Goal: Navigation & Orientation: Understand site structure

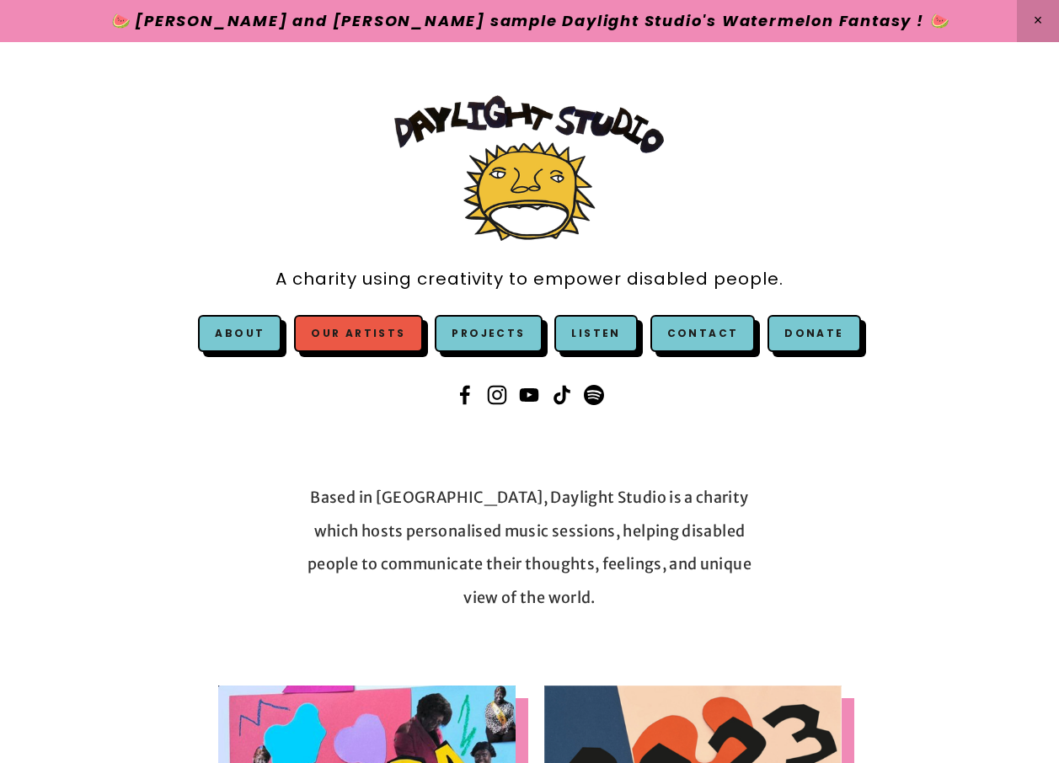
click at [358, 342] on link "Our Artists" at bounding box center [358, 333] width 128 height 37
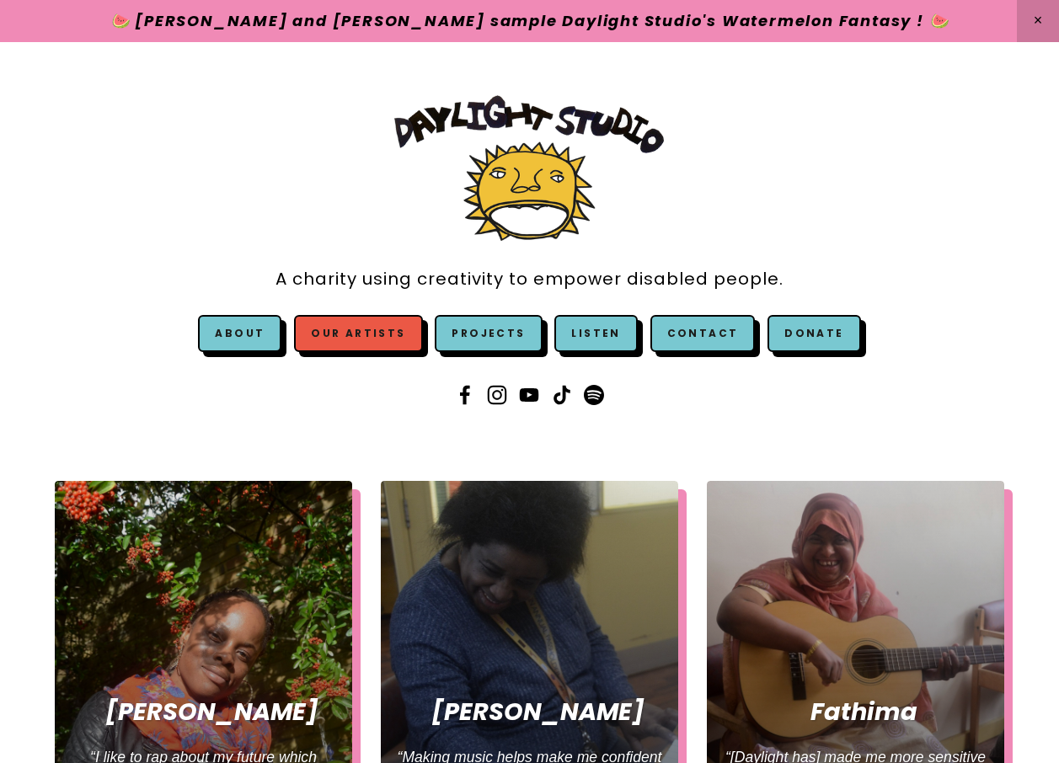
click at [342, 335] on link "Our Artists" at bounding box center [358, 333] width 128 height 37
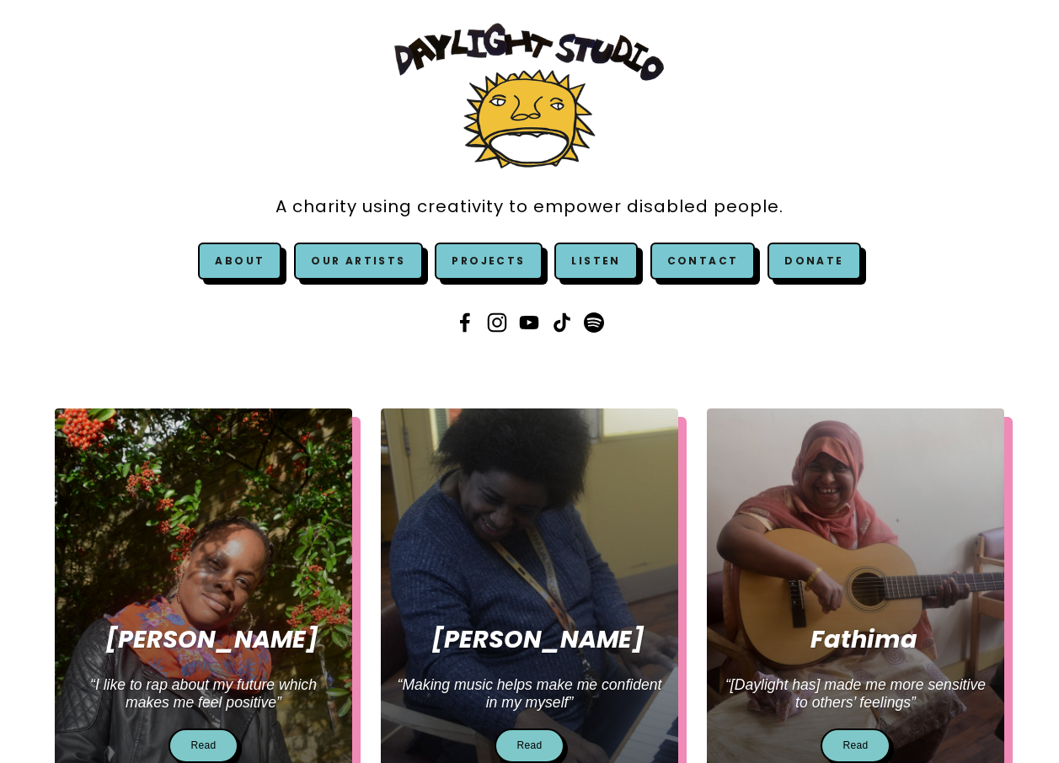
scroll to position [169, 0]
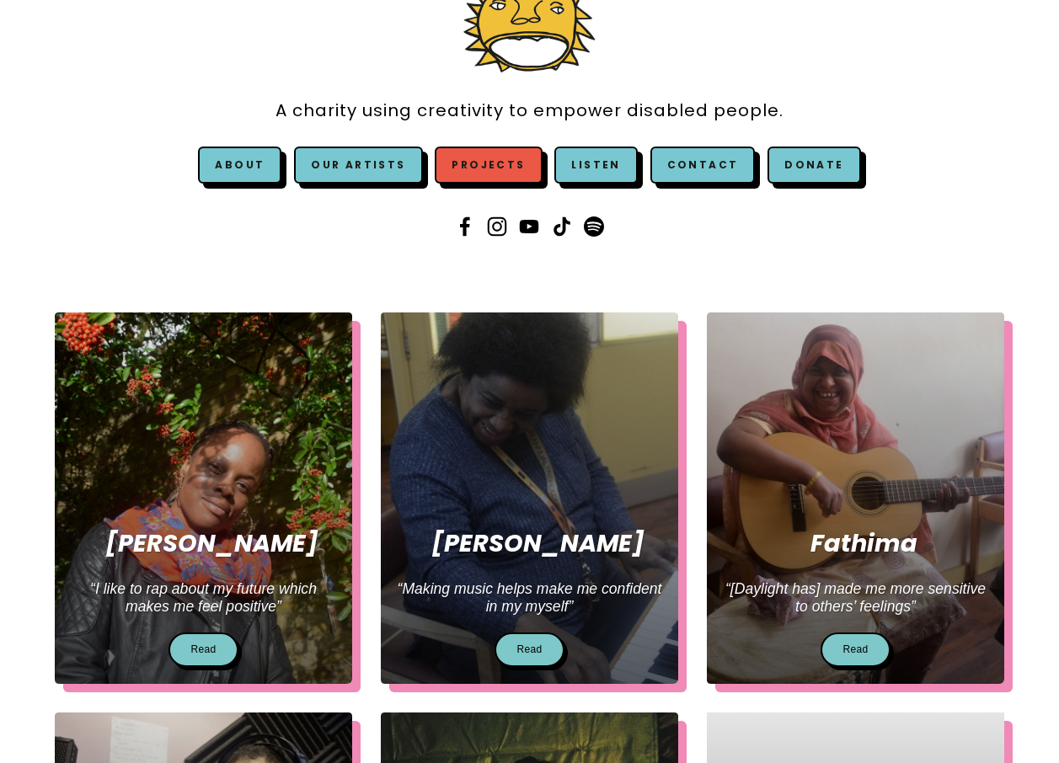
click at [473, 174] on link "Projects" at bounding box center [488, 165] width 107 height 37
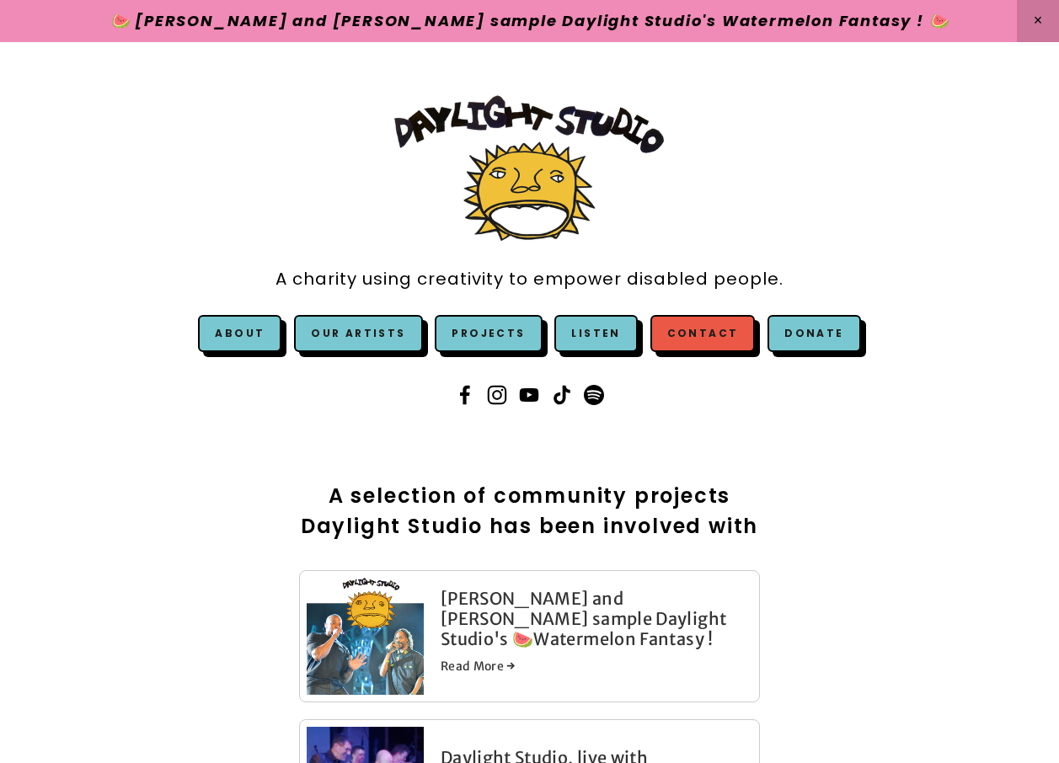
click at [684, 345] on link "Contact" at bounding box center [702, 333] width 105 height 37
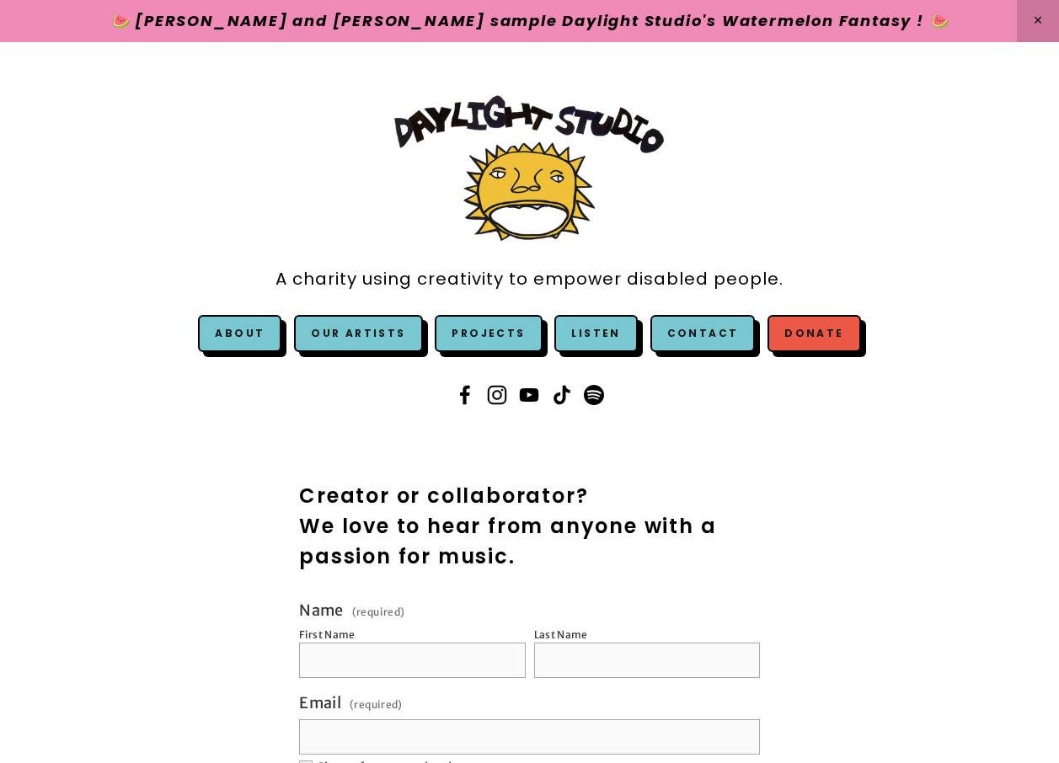
click at [822, 328] on link "Donate" at bounding box center [814, 333] width 93 height 37
click at [399, 332] on link "Our Artists" at bounding box center [358, 333] width 128 height 37
